Goal: Information Seeking & Learning: Learn about a topic

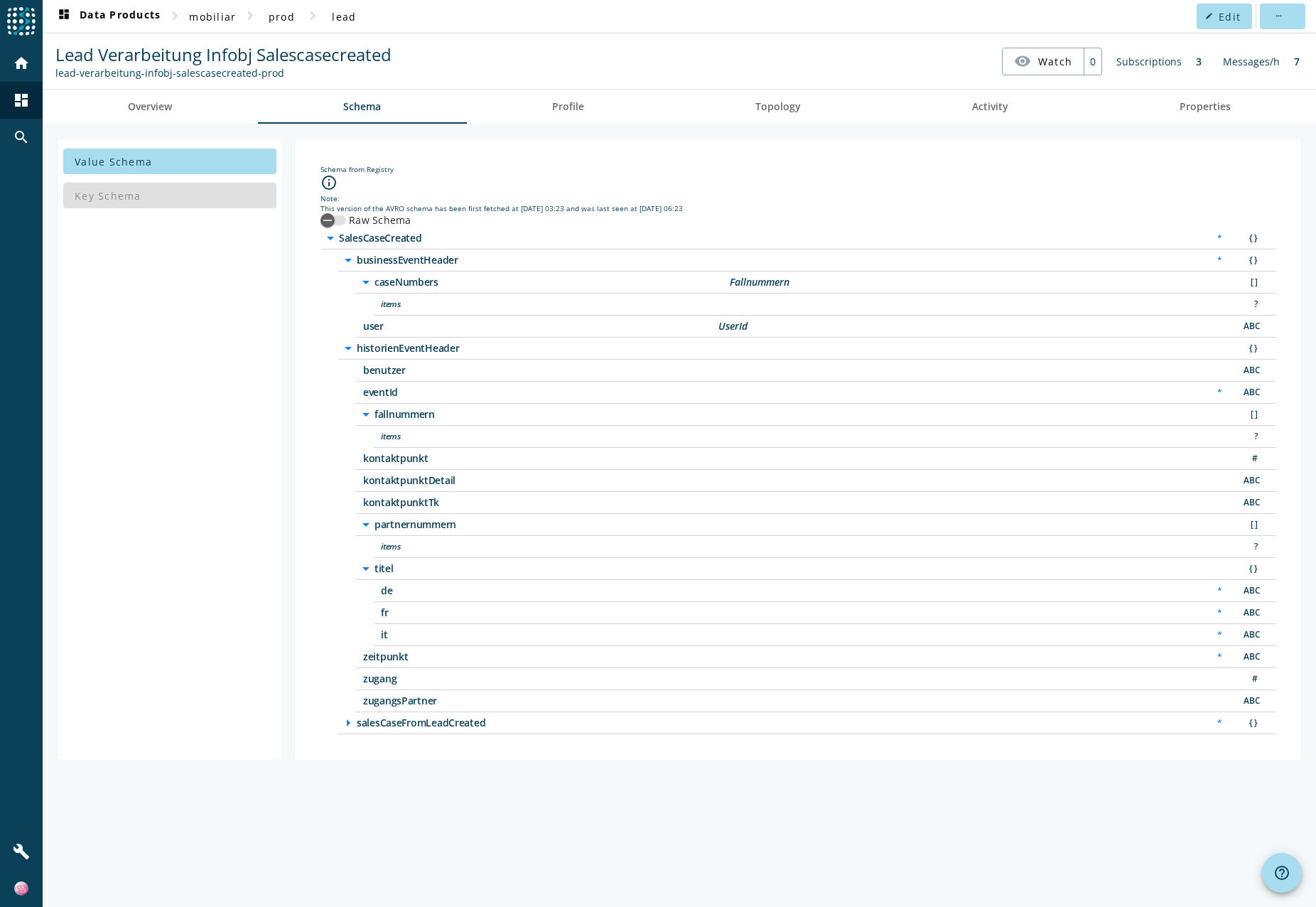
click at [349, 722] on icon "arrow_right" at bounding box center [348, 722] width 17 height 17
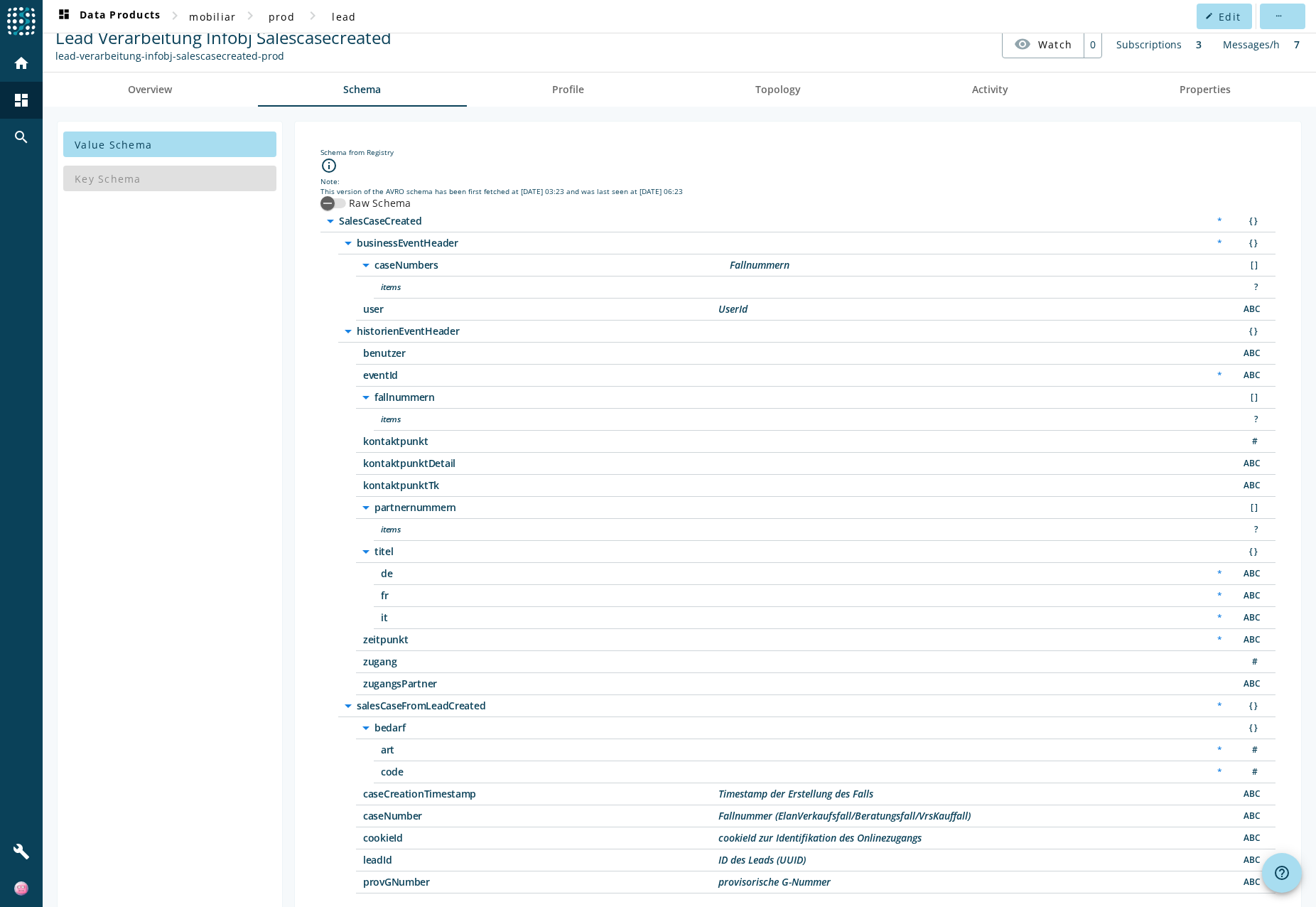
scroll to position [18, 0]
click at [349, 16] on span "lead" at bounding box center [343, 17] width 24 height 13
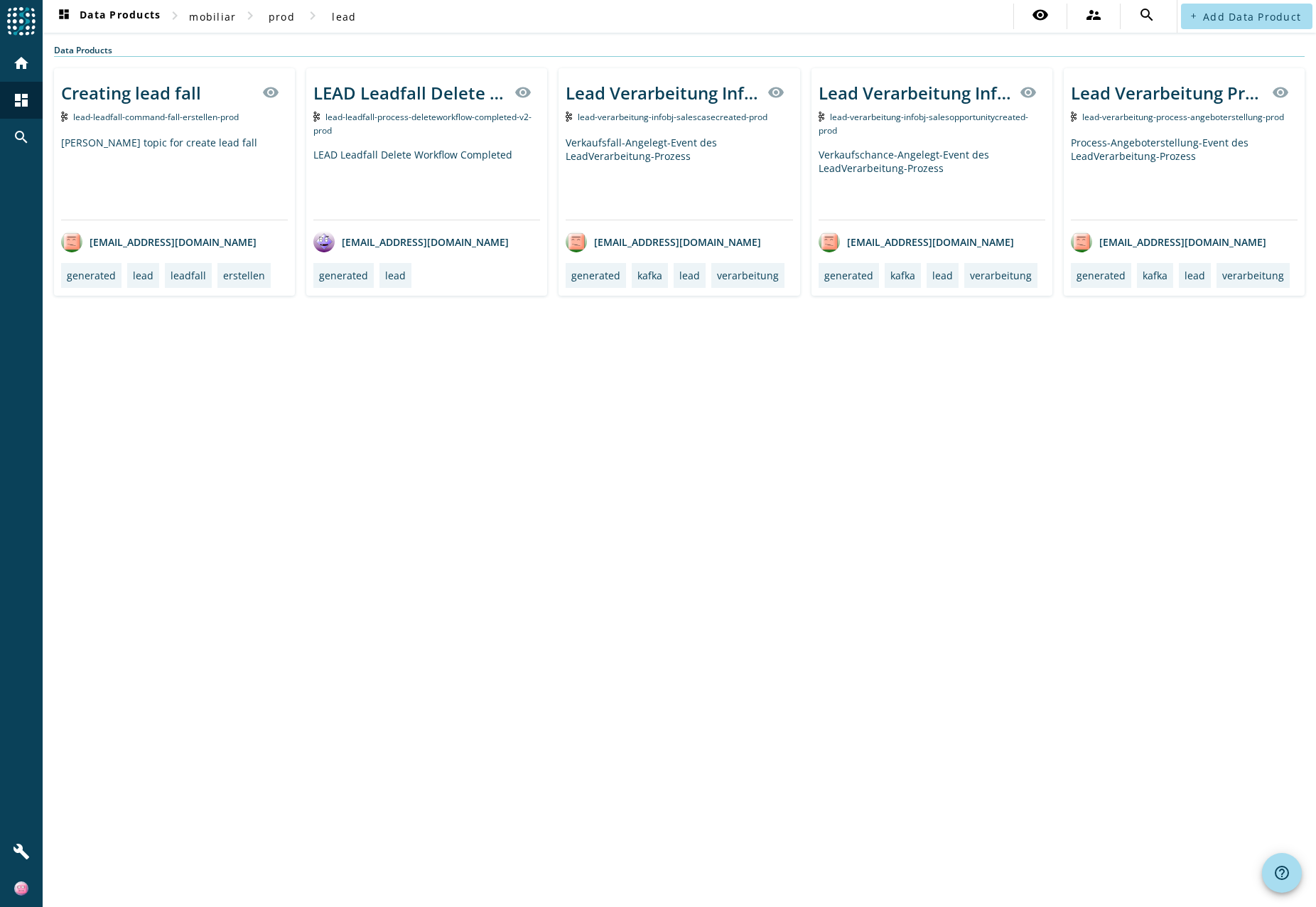
click at [735, 155] on div "Verkaufsfall-Angelegt-Event des LeadVerarbeitung-Prozess" at bounding box center [679, 178] width 227 height 84
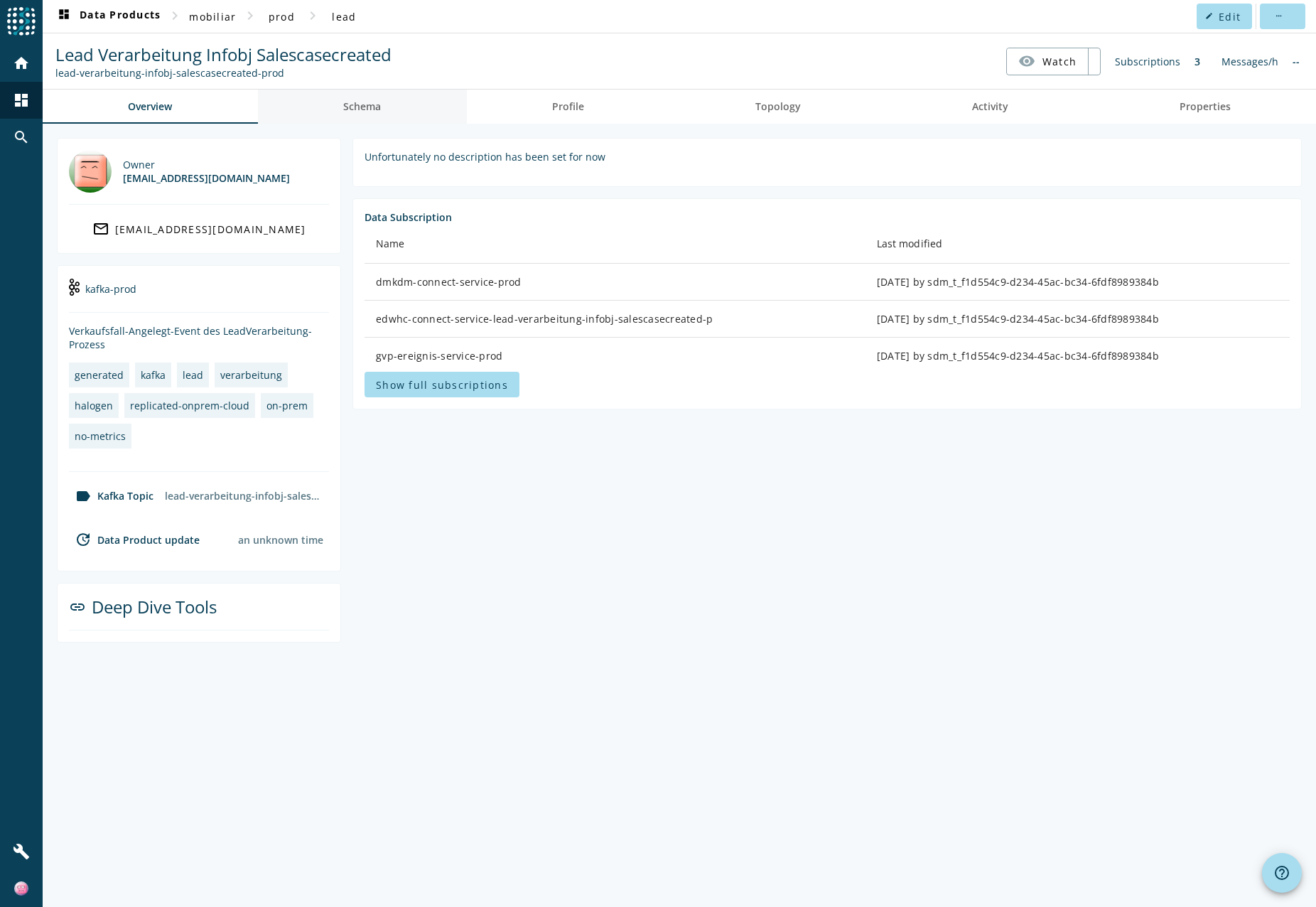
click at [363, 112] on span "Schema" at bounding box center [362, 107] width 38 height 10
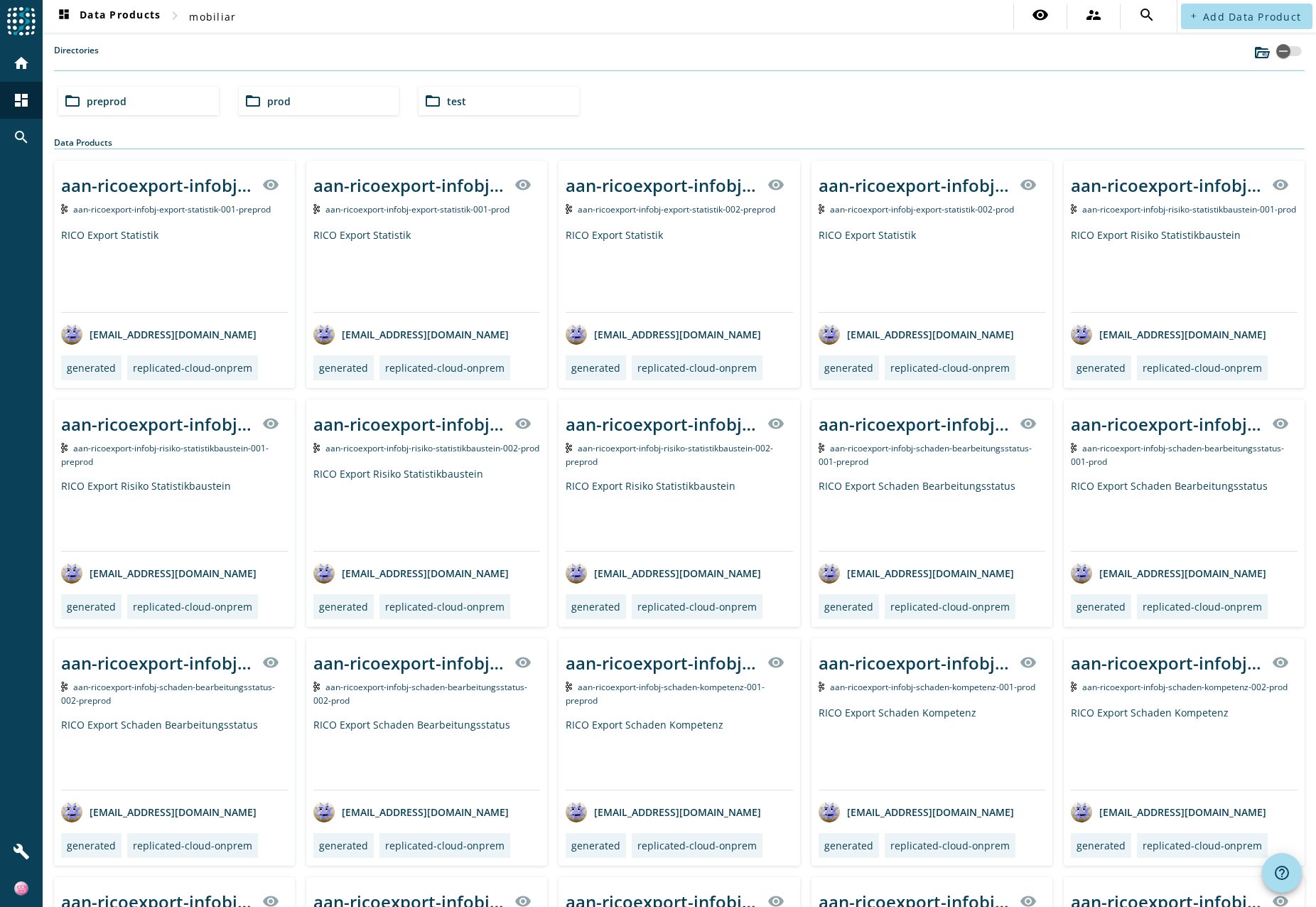
click at [329, 97] on div "folder_open prod" at bounding box center [318, 101] width 160 height 29
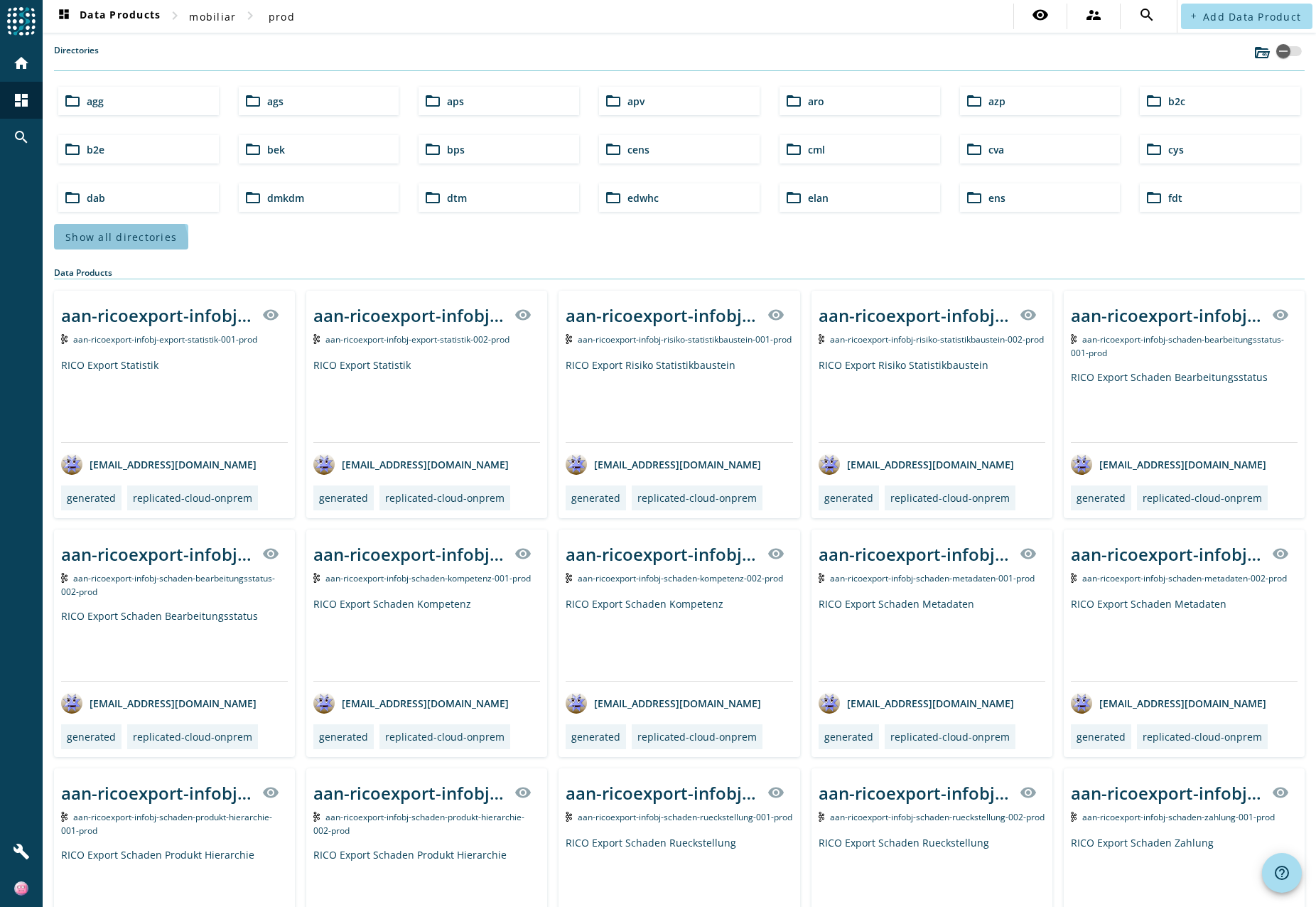
click at [111, 249] on span at bounding box center [121, 236] width 134 height 34
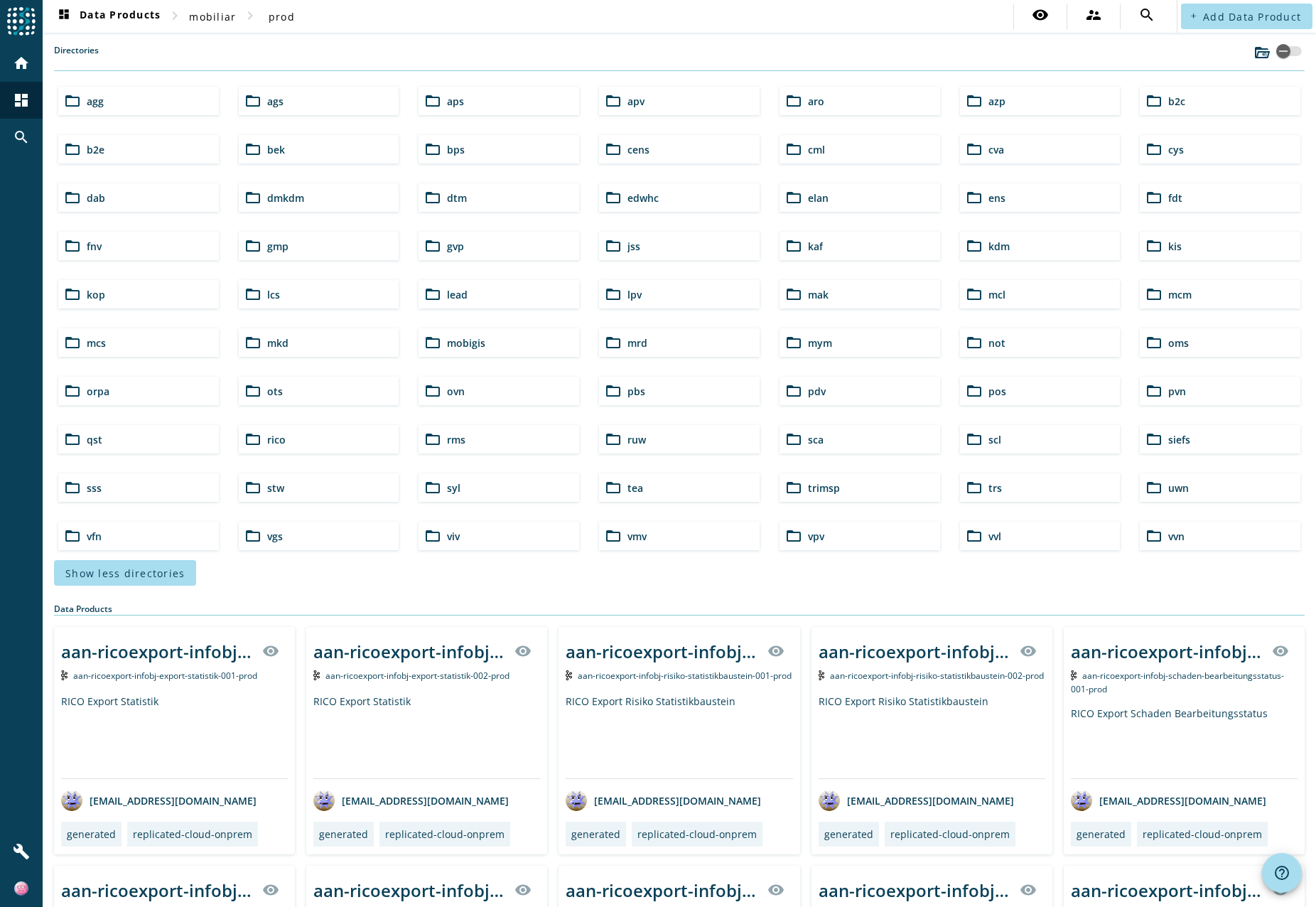
click at [464, 293] on div "folder_open lead" at bounding box center [498, 294] width 160 height 29
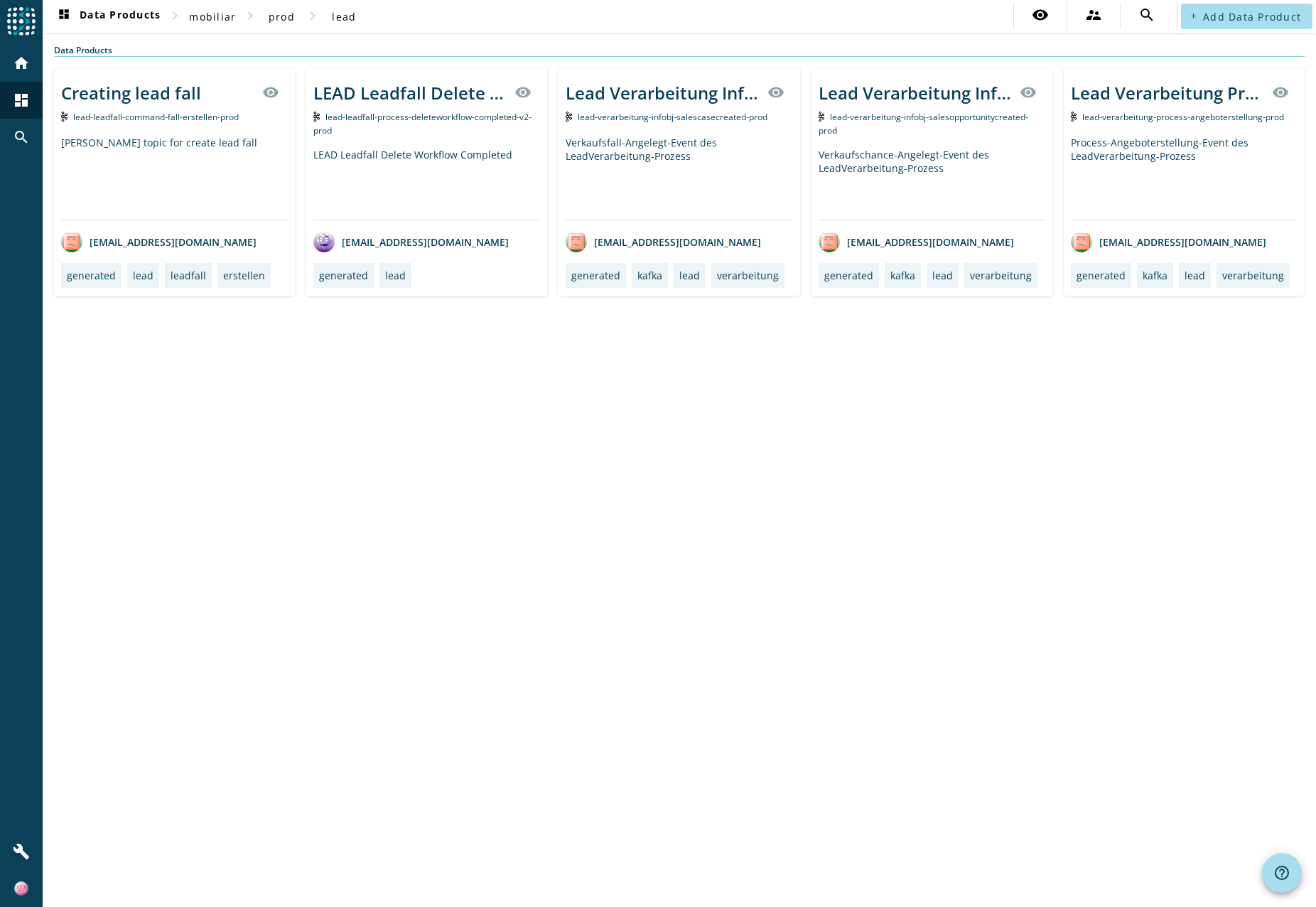
click at [930, 169] on div "Verkaufschance-Angelegt-Event des LeadVerarbeitung-Prozess" at bounding box center [932, 183] width 227 height 71
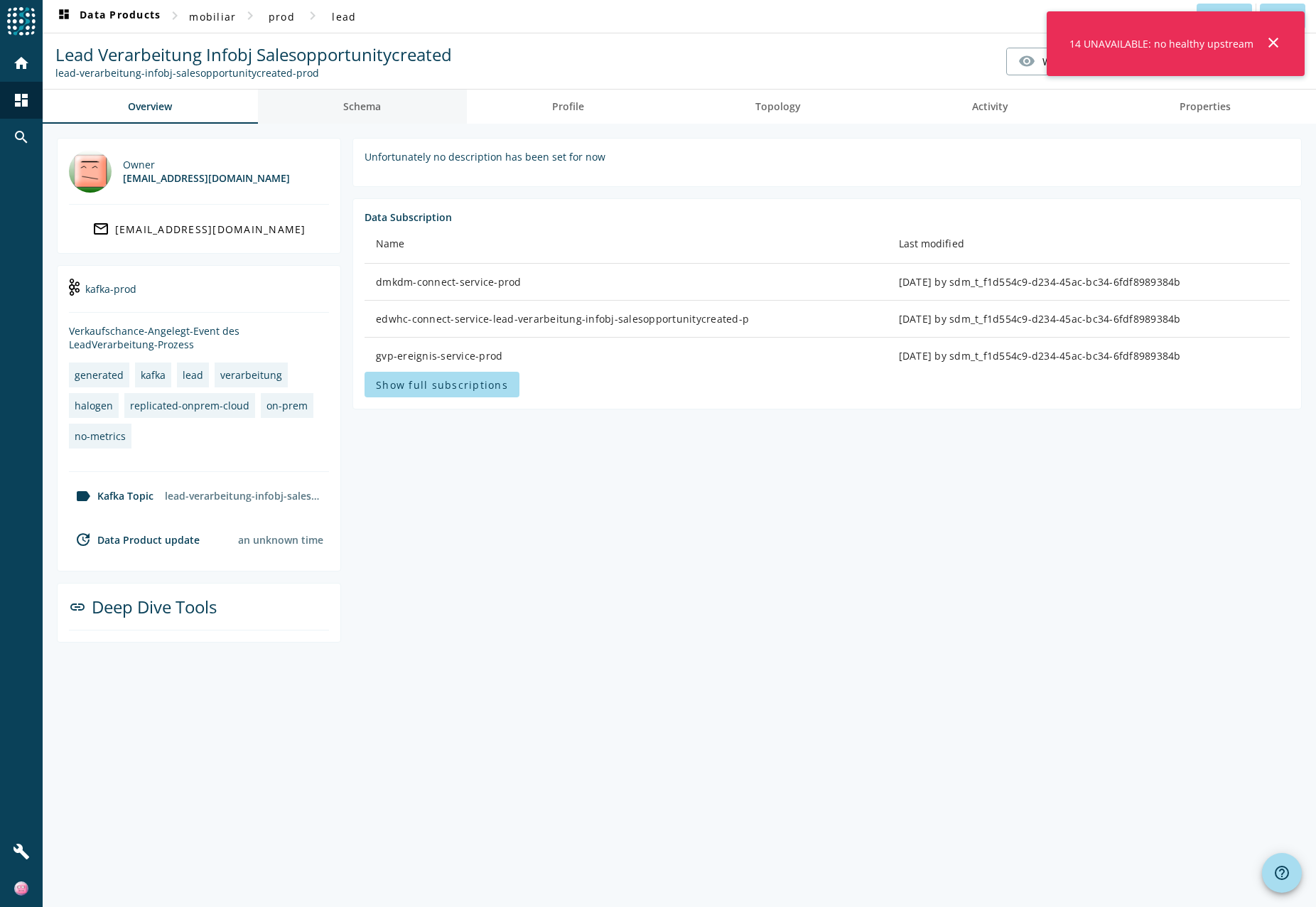
click at [372, 99] on span "Schema" at bounding box center [362, 107] width 38 height 34
